Goal: Information Seeking & Learning: Learn about a topic

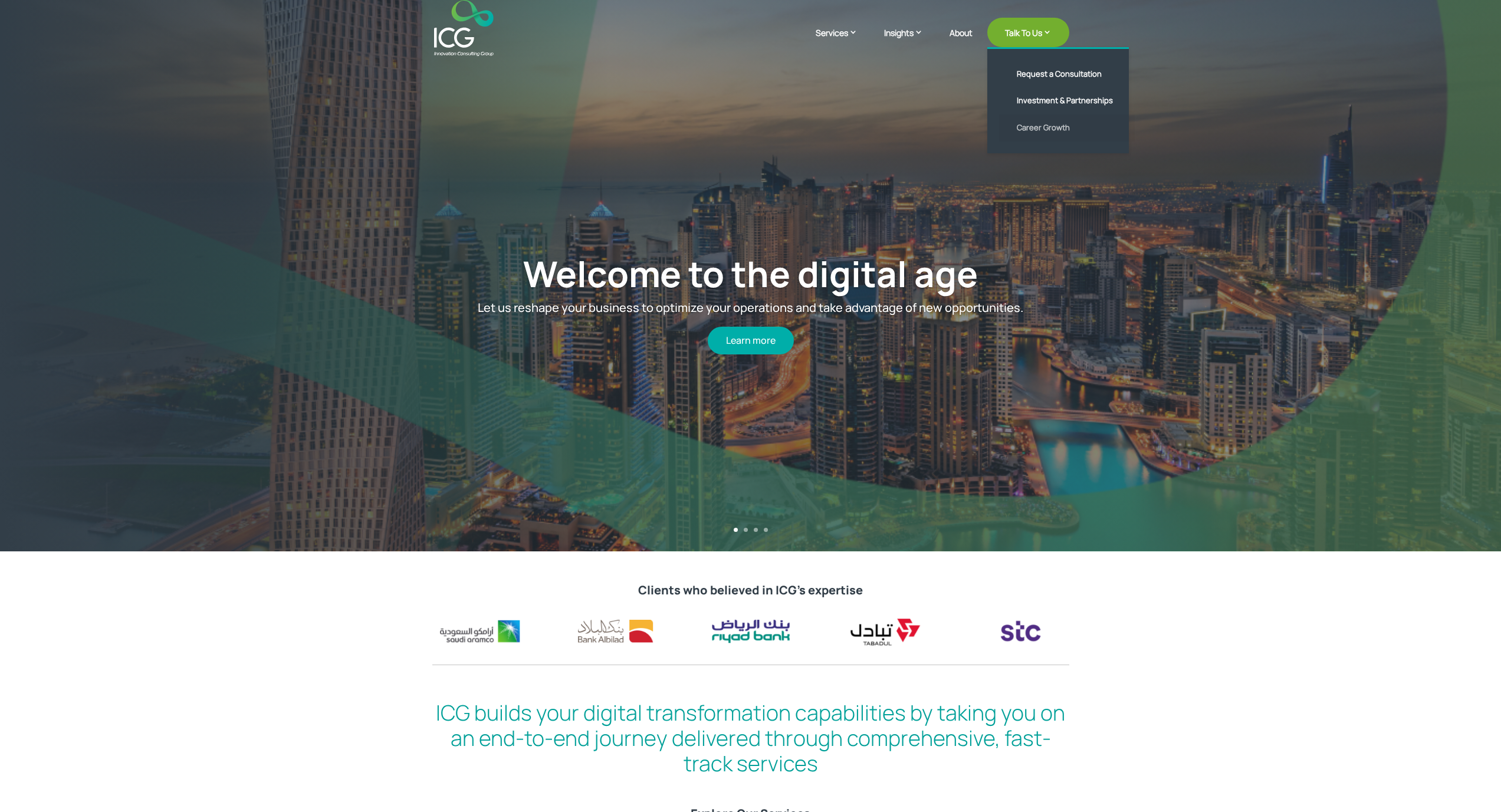
click at [1023, 134] on link "Career Growth" at bounding box center [1067, 128] width 136 height 27
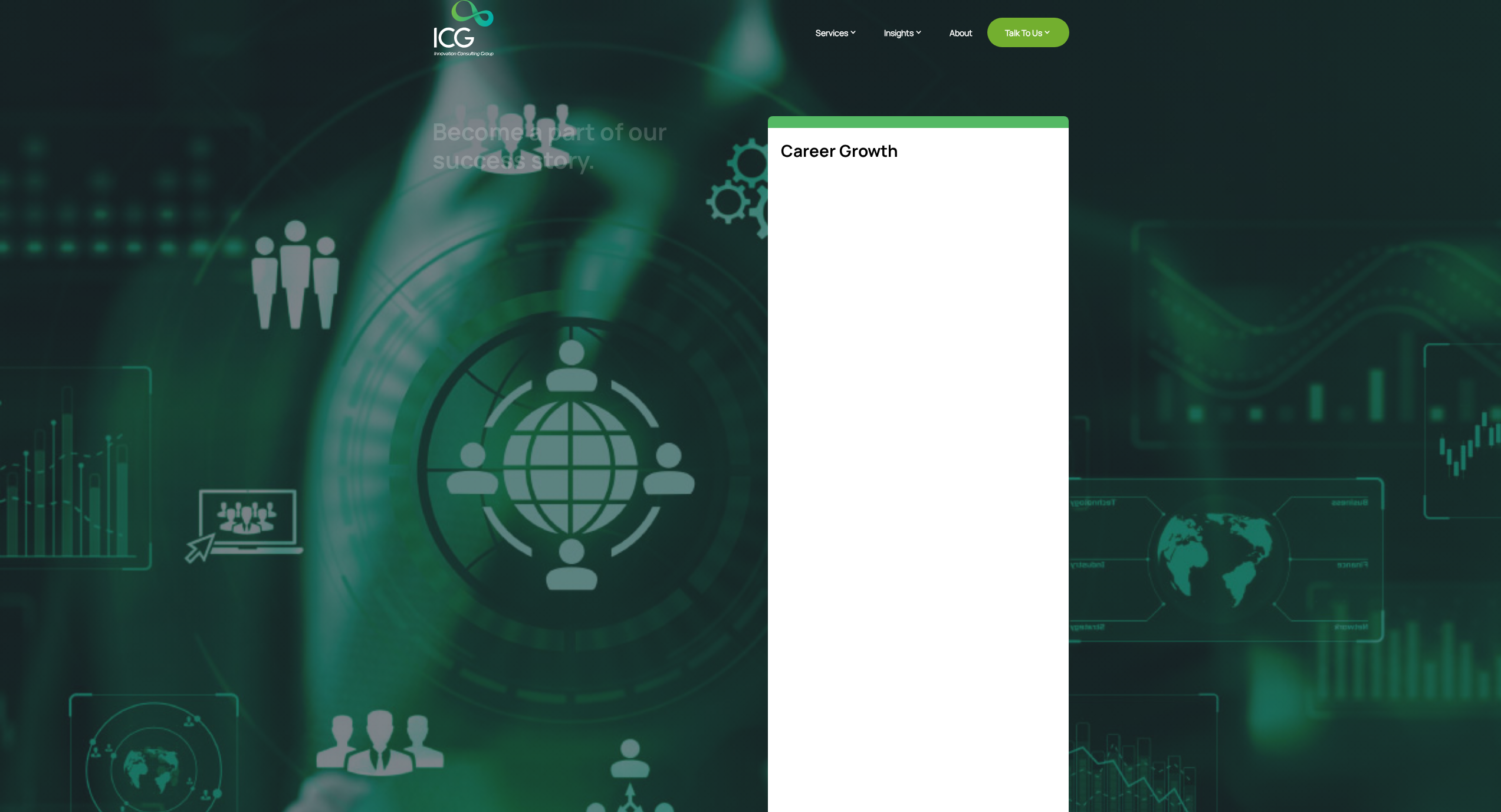
select select "**"
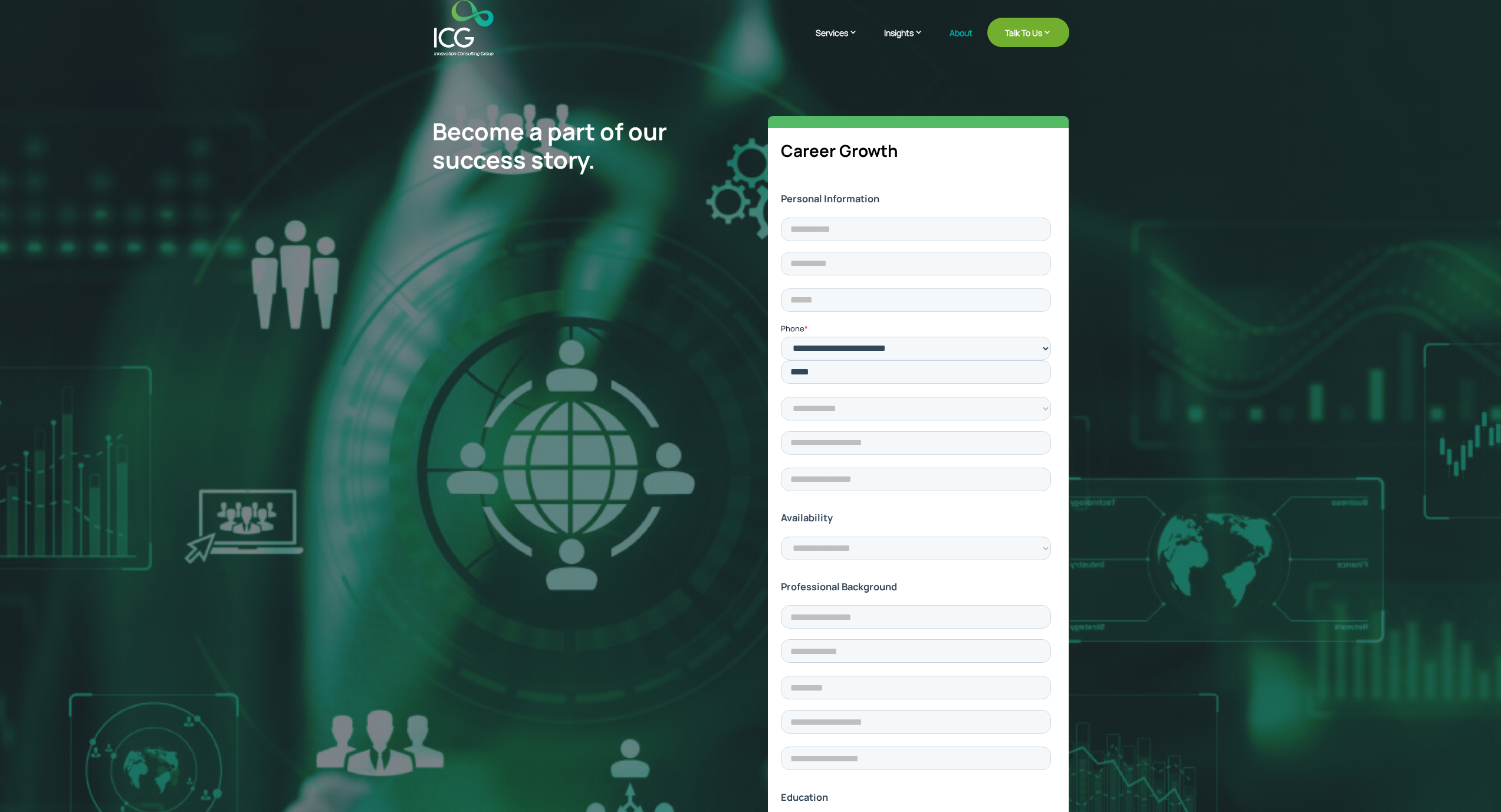
click at [950, 38] on link "About" at bounding box center [961, 42] width 23 height 28
